Goal: Information Seeking & Learning: Learn about a topic

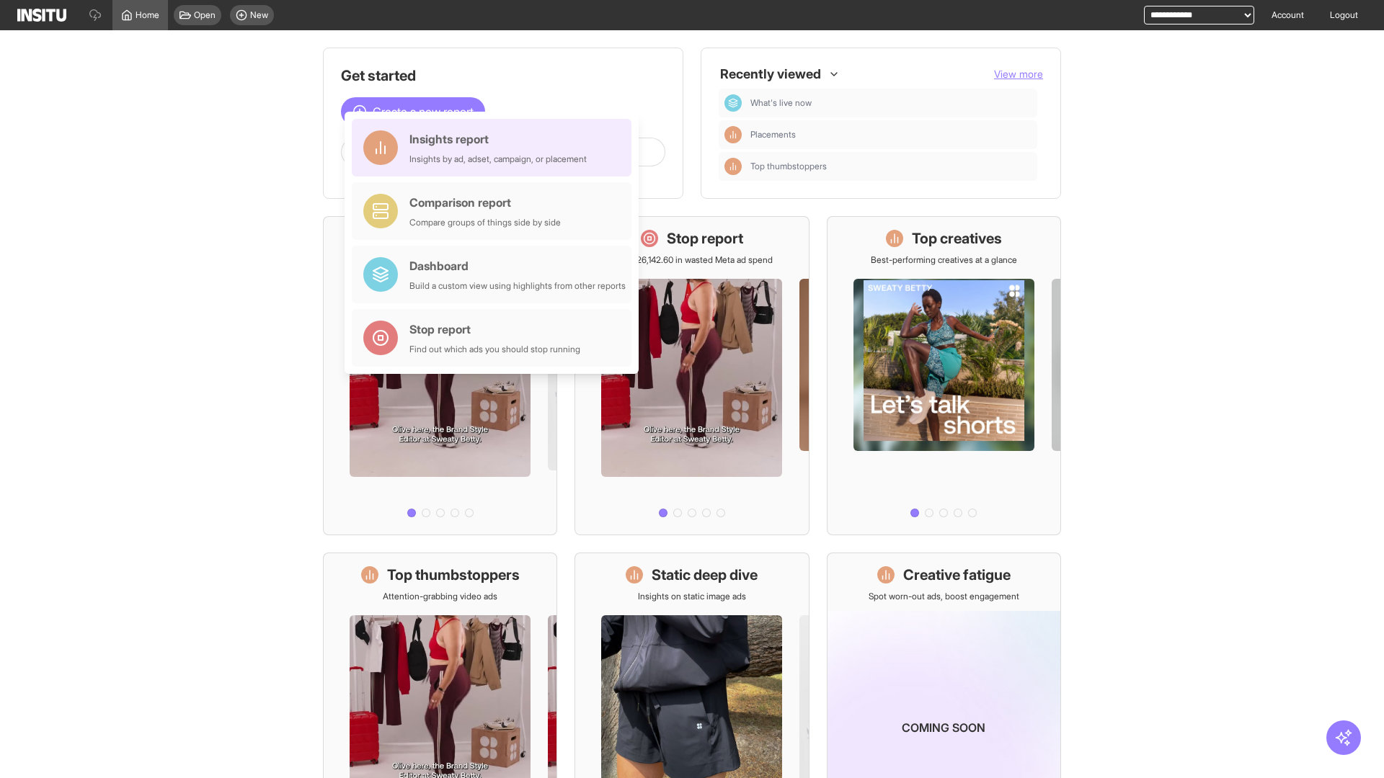
click at [495, 148] on div "Insights report Insights by ad, adset, campaign, or placement" at bounding box center [497, 147] width 177 height 35
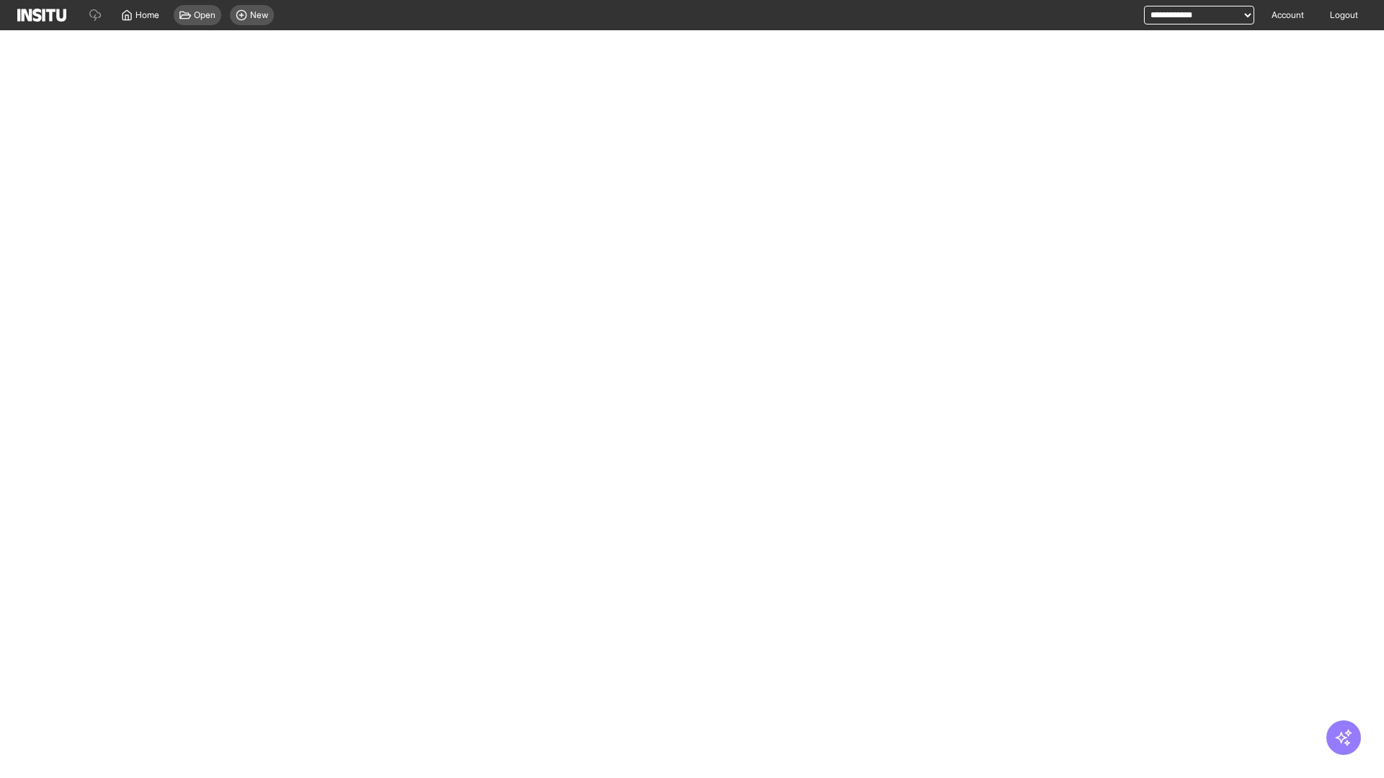
select select "**"
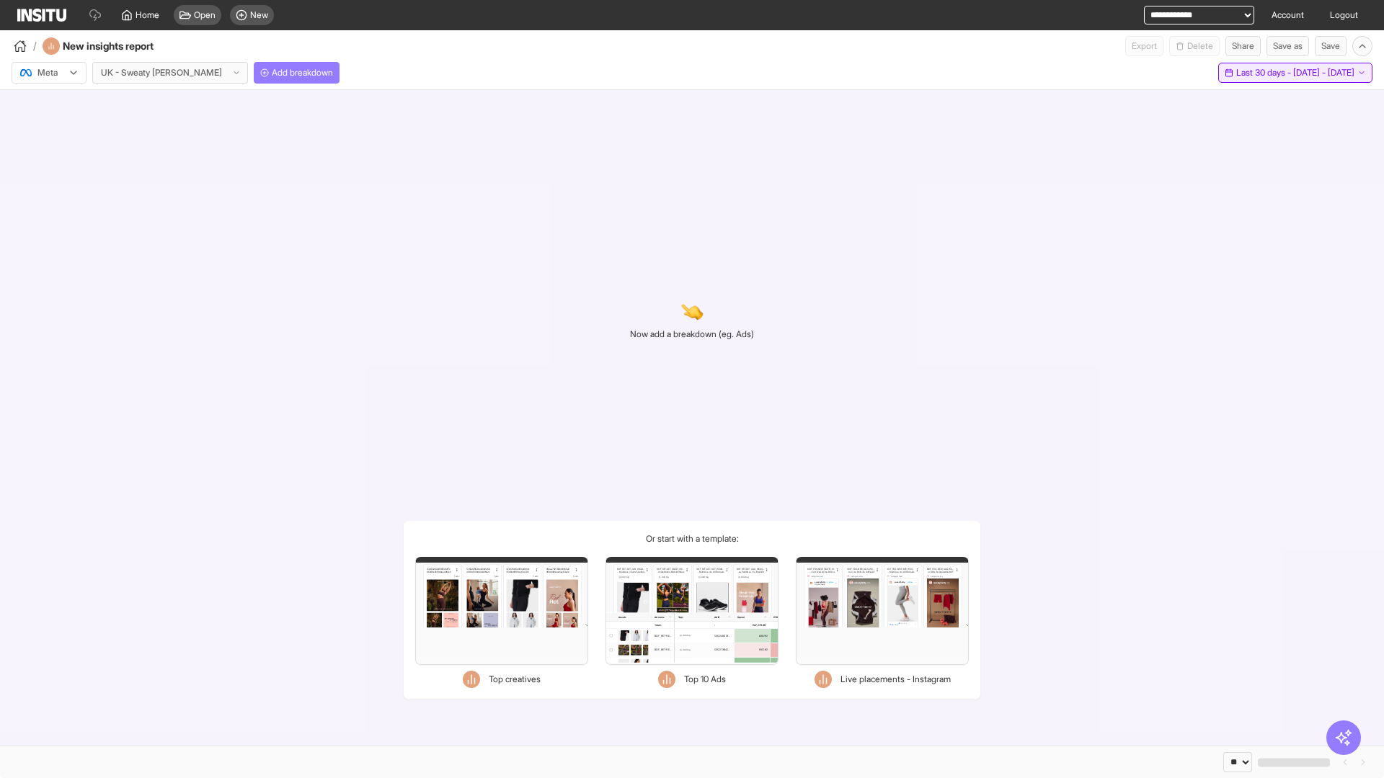
click at [1263, 73] on span "Last 30 days - [DATE] - [DATE]" at bounding box center [1295, 73] width 118 height 12
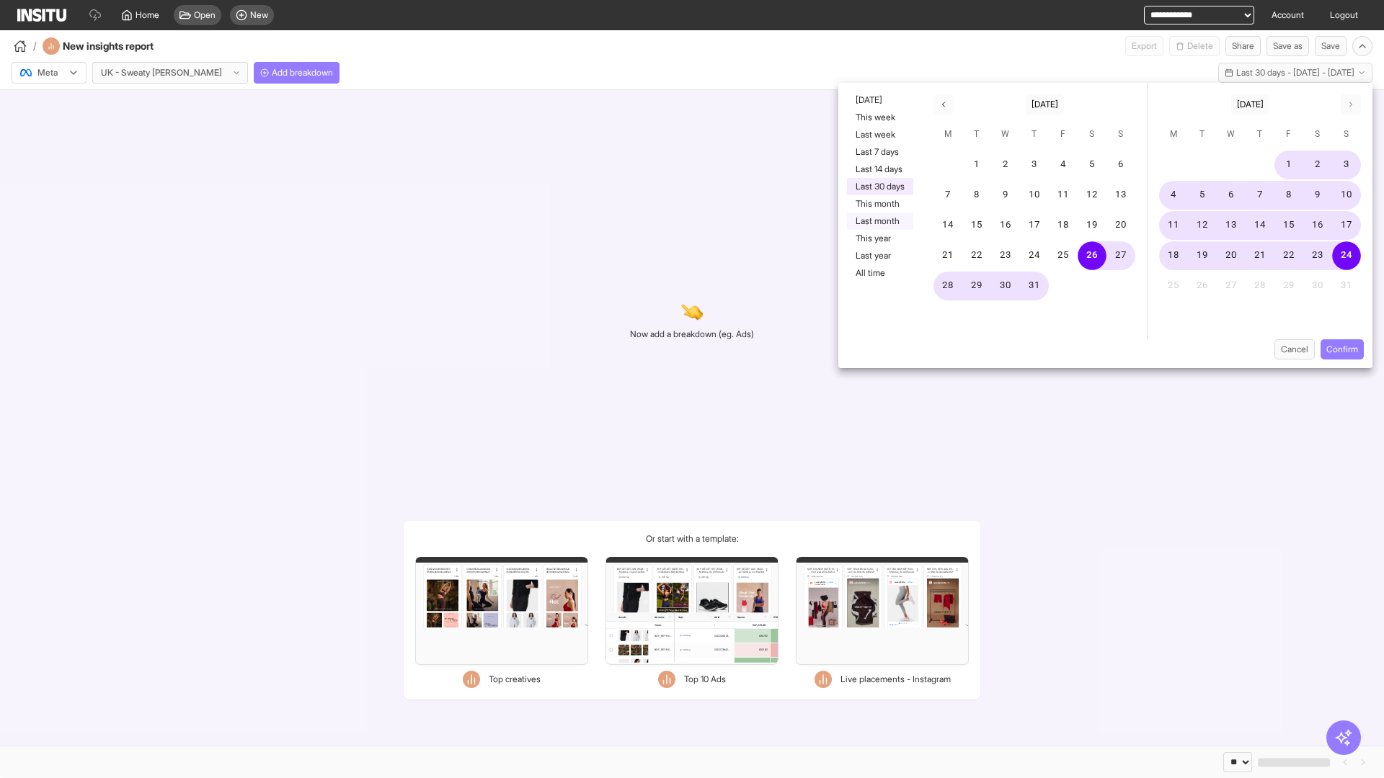
click at [879, 221] on button "Last month" at bounding box center [880, 221] width 66 height 17
